Goal: Navigation & Orientation: Find specific page/section

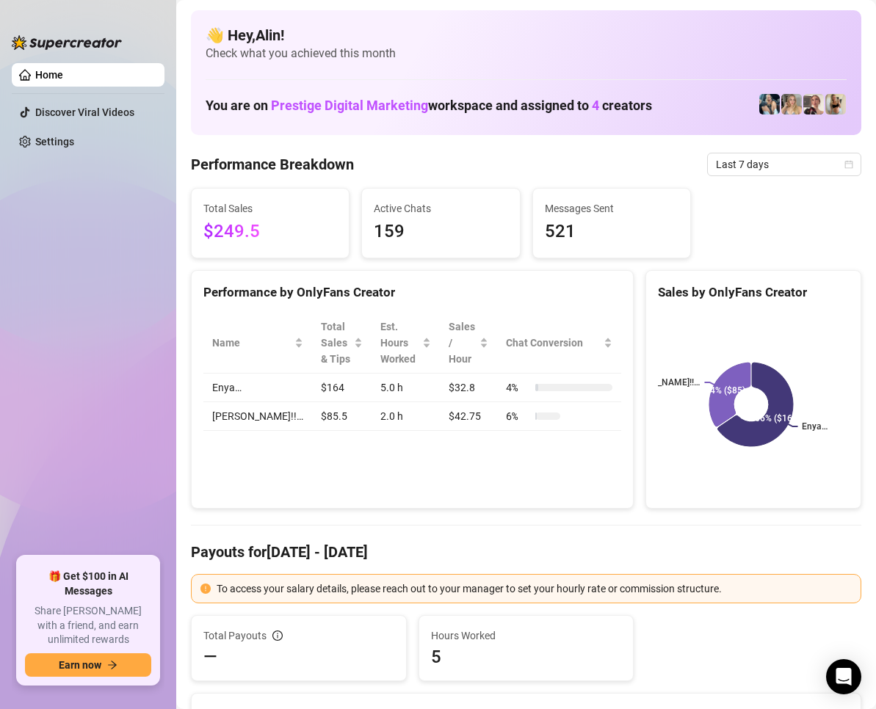
click at [306, 591] on div "To access your salary details, please reach out to your manager to set your hou…" at bounding box center [534, 589] width 635 height 16
